Goal: Task Accomplishment & Management: Manage account settings

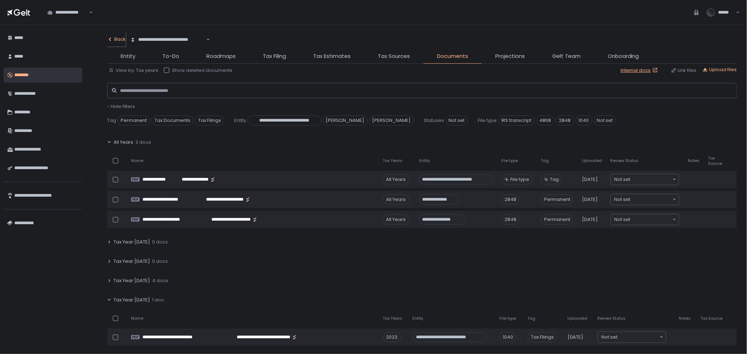
click at [115, 38] on div "Back" at bounding box center [116, 39] width 19 height 6
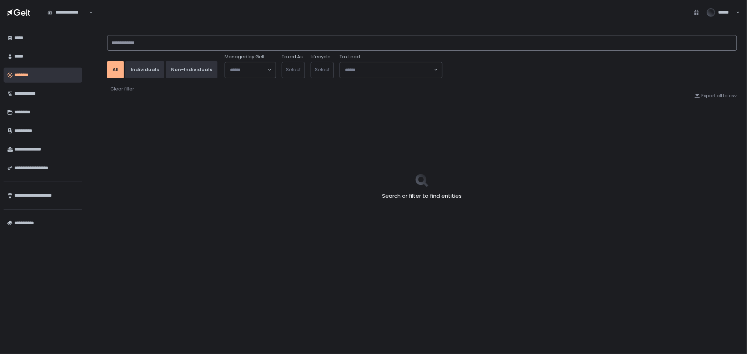
click at [152, 44] on input at bounding box center [422, 43] width 630 height 16
type input "*"
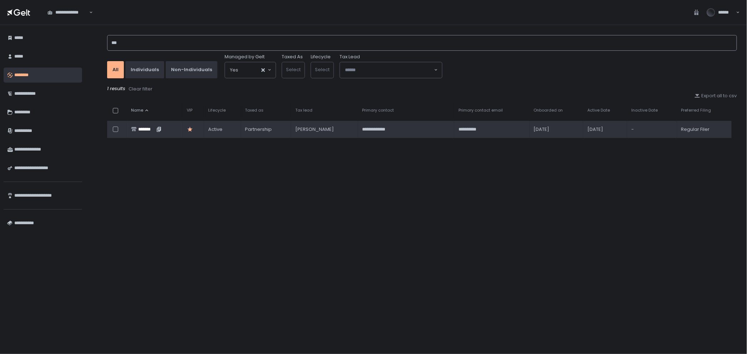
type input "***"
click at [147, 127] on div "*******" at bounding box center [146, 129] width 16 height 6
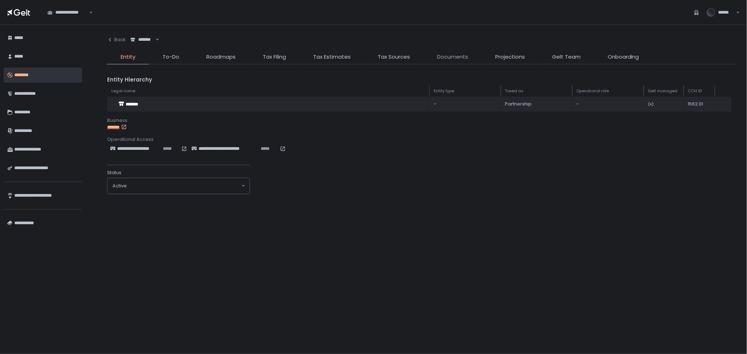
click at [443, 59] on span "Documents" at bounding box center [452, 57] width 31 height 8
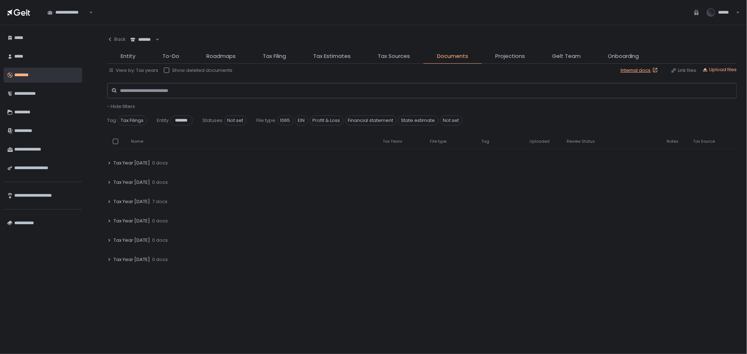
scroll to position [79, 0]
click at [164, 201] on div "Tax Year [DATE] 7 docs" at bounding box center [422, 201] width 630 height 16
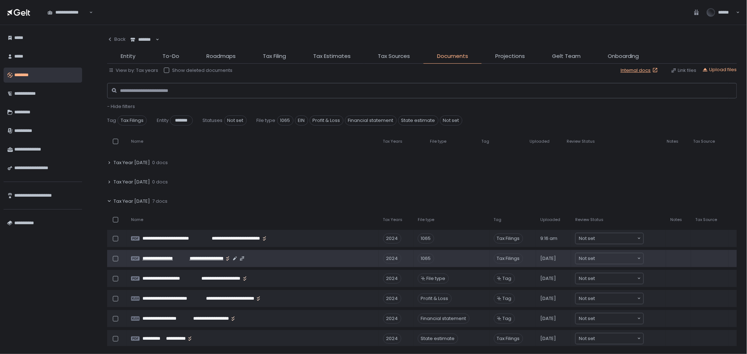
scroll to position [119, 0]
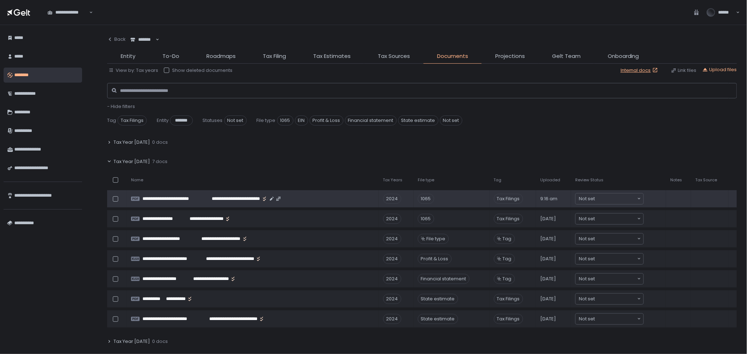
click at [116, 198] on div at bounding box center [115, 198] width 5 height 5
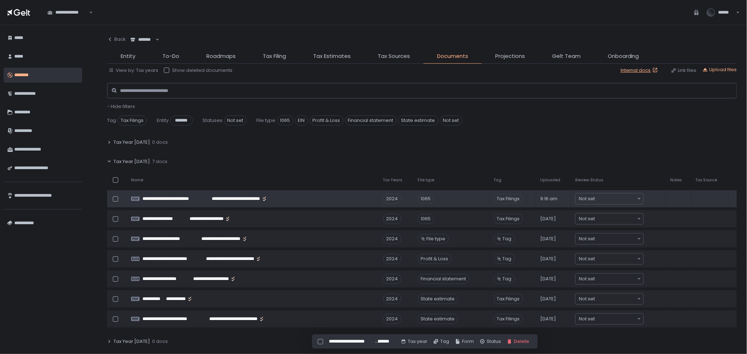
click at [511, 339] on icon "button" at bounding box center [509, 341] width 3 height 4
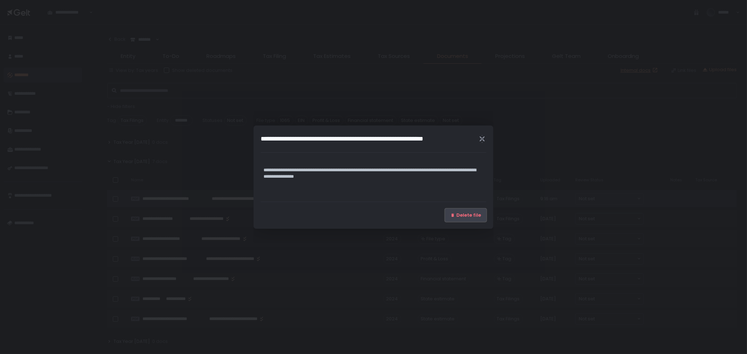
click at [469, 213] on span "Delete file" at bounding box center [468, 215] width 25 height 6
